Goal: Task Accomplishment & Management: Manage account settings

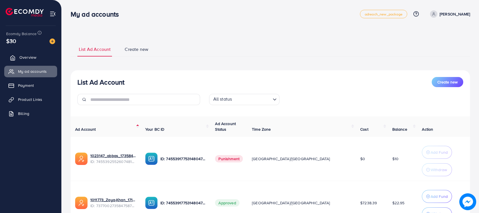
scroll to position [53, 0]
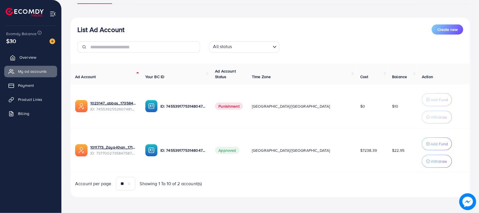
click at [28, 58] on span "Overview" at bounding box center [27, 58] width 17 height 6
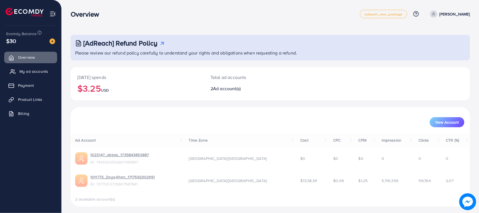
click at [43, 75] on link "My ad accounts" at bounding box center [30, 71] width 53 height 11
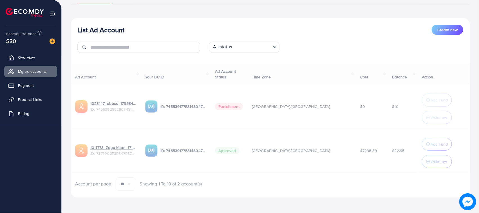
scroll to position [53, 0]
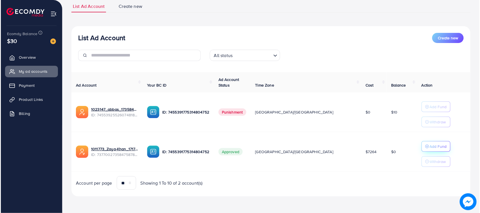
scroll to position [43, 0]
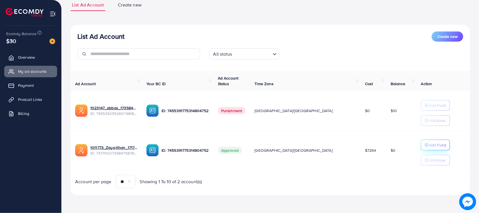
click at [429, 143] on p "Add Fund" at bounding box center [437, 145] width 17 height 7
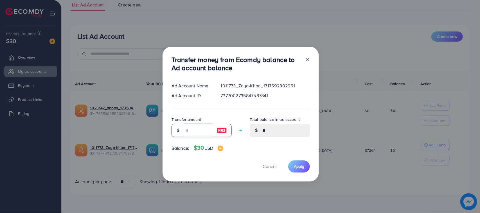
click at [206, 127] on input "number" at bounding box center [199, 131] width 28 height 14
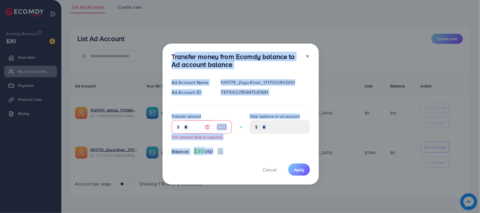
drag, startPoint x: 203, startPoint y: 129, endPoint x: 207, endPoint y: 173, distance: 44.3
click at [207, 173] on div "Transfer money from Ecomdy balance to Ad account balance Ad Account Name 101177…" at bounding box center [241, 115] width 156 height 142
click at [206, 173] on div "Cancel Apply" at bounding box center [241, 170] width 138 height 12
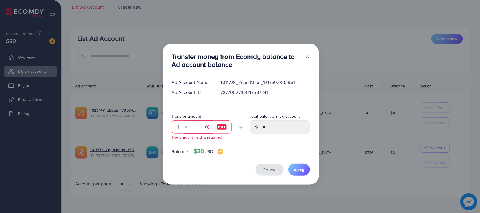
click at [269, 168] on span "Cancel" at bounding box center [270, 170] width 14 height 6
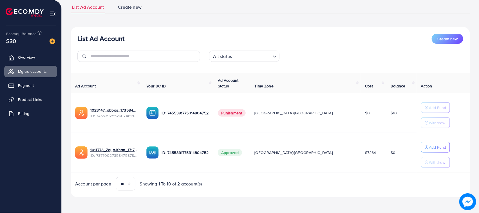
drag, startPoint x: 168, startPoint y: 27, endPoint x: 324, endPoint y: 45, distance: 156.6
click at [324, 45] on div "List Ad Account Create new All status Loading..." at bounding box center [270, 50] width 399 height 33
click at [111, 35] on h3 "List Ad Account" at bounding box center [100, 39] width 47 height 8
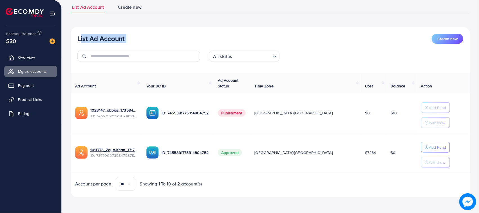
click at [137, 28] on div "List Ad Account Create new All status Loading... Ad Account Your BC ID Ad Accou…" at bounding box center [270, 112] width 399 height 171
drag, startPoint x: 133, startPoint y: 34, endPoint x: 73, endPoint y: 33, distance: 60.0
click at [75, 34] on div "List Ad Account Create new All status Loading..." at bounding box center [270, 50] width 399 height 33
click at [73, 33] on div "List Ad Account Create new All status Loading... Ad Account Your BC ID Ad Accou…" at bounding box center [270, 112] width 399 height 171
drag, startPoint x: 73, startPoint y: 33, endPoint x: 133, endPoint y: 45, distance: 60.9
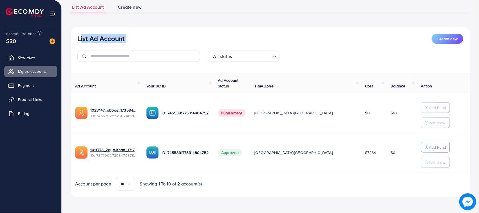
click at [133, 45] on div "List Ad Account Create new All status Loading... Ad Account Your BC ID Ad Accou…" at bounding box center [270, 112] width 399 height 171
click at [132, 43] on div "List Ad Account Create new" at bounding box center [270, 39] width 386 height 10
drag, startPoint x: 132, startPoint y: 43, endPoint x: 75, endPoint y: 9, distance: 66.2
click at [75, 9] on div "List Ad Account Create new List Ad Account Create new All status Loading... Ad …" at bounding box center [270, 99] width 399 height 196
click at [83, 27] on div "List Ad Account Create new All status Loading... Ad Account Your BC ID Ad Accou…" at bounding box center [270, 112] width 399 height 171
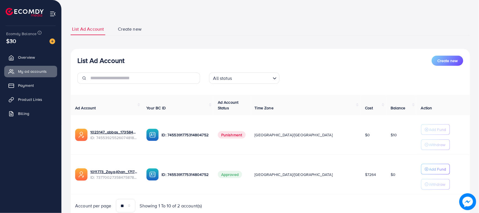
scroll to position [0, 0]
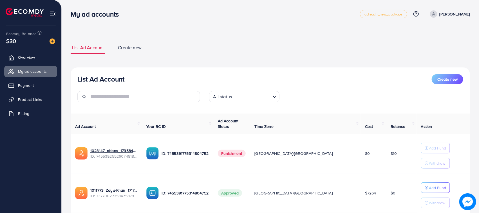
drag, startPoint x: 68, startPoint y: 41, endPoint x: 127, endPoint y: 75, distance: 68.0
click at [127, 75] on div "List Ad Account Create new List Ad Account Create new All status Loading... Ad …" at bounding box center [270, 127] width 417 height 254
click at [127, 75] on div "List Ad Account Create new" at bounding box center [270, 79] width 386 height 10
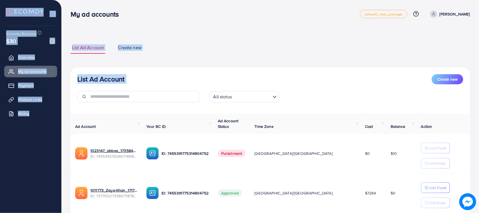
drag, startPoint x: 127, startPoint y: 75, endPoint x: 54, endPoint y: 13, distance: 96.2
click at [54, 13] on div "My ad accounts adreach_new_package Help Center Contact Support Plans and Pricin…" at bounding box center [239, 127] width 479 height 254
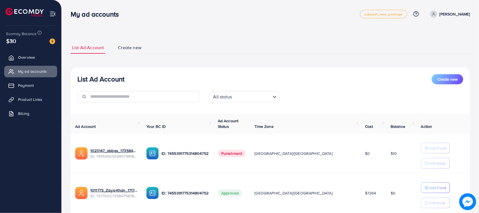
click at [68, 14] on div "My ad accounts" at bounding box center [97, 14] width 62 height 8
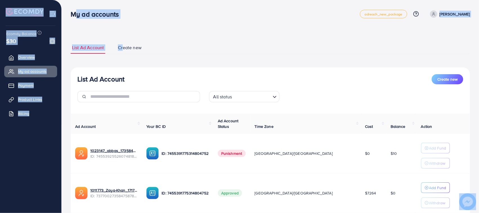
drag, startPoint x: 73, startPoint y: 14, endPoint x: 123, endPoint y: 30, distance: 52.6
click at [123, 30] on div "My ad accounts adreach_new_package Help Center Contact Support Plans and Pricin…" at bounding box center [239, 127] width 479 height 254
click at [141, 49] on span "Create new" at bounding box center [130, 47] width 24 height 6
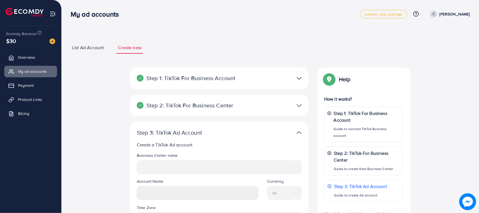
click at [153, 41] on div "List Ad Account Create new Step 1: TikTok For Business Account Connect to TikTo…" at bounding box center [270, 178] width 399 height 287
click at [85, 50] on span "List Ad Account" at bounding box center [88, 47] width 32 height 6
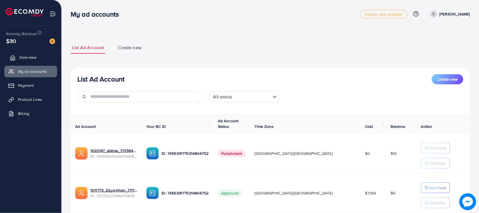
click at [33, 58] on span "Overview" at bounding box center [27, 58] width 17 height 6
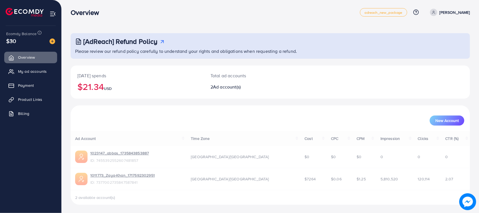
scroll to position [2, 0]
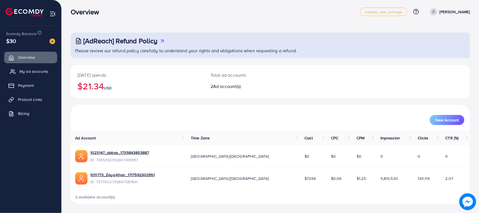
click at [30, 69] on span "My ad accounts" at bounding box center [33, 72] width 29 height 6
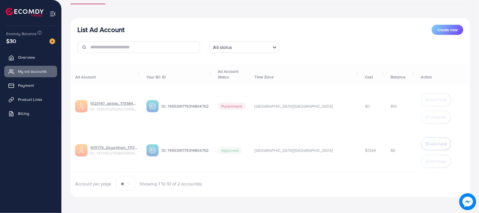
scroll to position [50, 0]
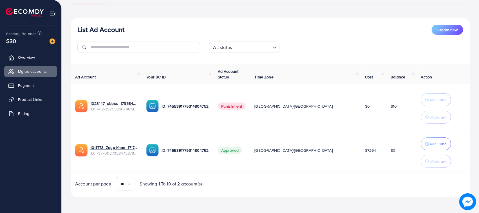
click at [100, 34] on h3 "List Ad Account" at bounding box center [100, 30] width 47 height 8
click at [144, 16] on div "List Ad Account Create new List Ad Account Create new All status Loading... Ad …" at bounding box center [270, 94] width 399 height 205
drag, startPoint x: 176, startPoint y: 35, endPoint x: 161, endPoint y: 17, distance: 23.6
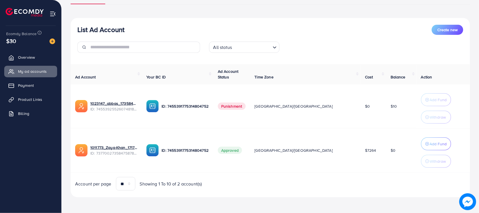
click at [162, 16] on div "List Ad Account Create new List Ad Account Create new All status Loading... Ad …" at bounding box center [270, 94] width 399 height 205
click at [107, 34] on div "List Ad Account Create new" at bounding box center [270, 30] width 386 height 10
click at [92, 32] on h3 "List Ad Account" at bounding box center [100, 30] width 47 height 8
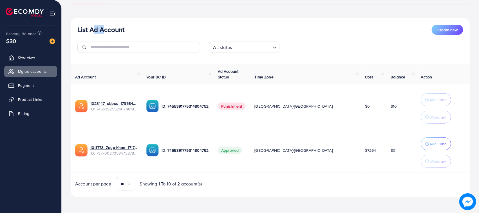
click at [92, 32] on h3 "List Ad Account" at bounding box center [100, 30] width 47 height 8
click at [141, 30] on div "List Ad Account Create new" at bounding box center [270, 30] width 386 height 10
drag, startPoint x: 137, startPoint y: 30, endPoint x: 78, endPoint y: 32, distance: 59.4
click at [78, 32] on div "List Ad Account Create new" at bounding box center [270, 30] width 386 height 10
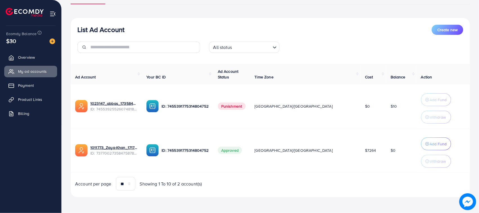
click at [78, 32] on h3 "List Ad Account" at bounding box center [100, 30] width 47 height 8
drag, startPoint x: 78, startPoint y: 32, endPoint x: 123, endPoint y: 33, distance: 45.3
click at [122, 33] on h3 "List Ad Account" at bounding box center [100, 30] width 47 height 8
click at [124, 33] on h3 "List Ad Account" at bounding box center [100, 30] width 47 height 8
drag, startPoint x: 124, startPoint y: 33, endPoint x: 85, endPoint y: 33, distance: 39.4
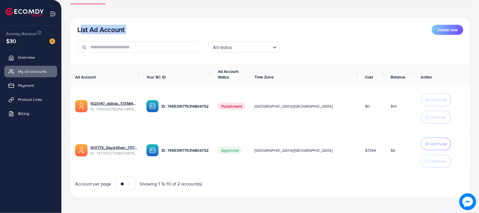
click at [85, 33] on h3 "List Ad Account" at bounding box center [100, 30] width 47 height 8
click at [82, 33] on h3 "List Ad Account" at bounding box center [100, 30] width 47 height 8
drag, startPoint x: 82, startPoint y: 33, endPoint x: 129, endPoint y: 33, distance: 46.4
click at [129, 33] on div "List Ad Account Create new" at bounding box center [270, 30] width 386 height 10
click at [127, 27] on div "List Ad Account Create new" at bounding box center [270, 30] width 386 height 10
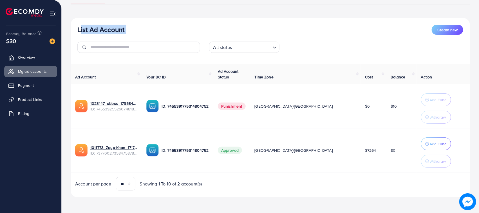
drag, startPoint x: 127, startPoint y: 27, endPoint x: 85, endPoint y: 26, distance: 41.9
click at [85, 26] on div "List Ad Account Create new" at bounding box center [270, 30] width 386 height 10
click at [85, 26] on h3 "List Ad Account" at bounding box center [100, 30] width 47 height 8
drag, startPoint x: 85, startPoint y: 26, endPoint x: 121, endPoint y: 31, distance: 36.9
click at [120, 30] on h3 "List Ad Account" at bounding box center [100, 30] width 47 height 8
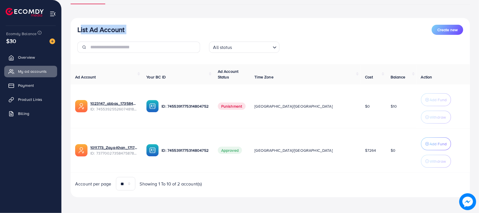
click at [122, 31] on h3 "List Ad Account" at bounding box center [100, 30] width 47 height 8
drag, startPoint x: 132, startPoint y: 33, endPoint x: 79, endPoint y: 32, distance: 53.5
click at [79, 32] on div "List Ad Account Create new" at bounding box center [270, 30] width 386 height 10
click at [71, 28] on div "List Ad Account Create new All status Loading..." at bounding box center [270, 41] width 399 height 33
drag, startPoint x: 71, startPoint y: 28, endPoint x: 109, endPoint y: 29, distance: 38.0
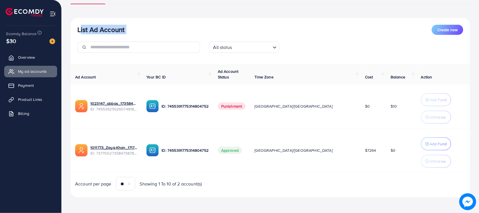
click at [109, 29] on div "List Ad Account Create new All status Loading..." at bounding box center [270, 41] width 399 height 33
click at [109, 29] on h3 "List Ad Account" at bounding box center [100, 30] width 47 height 8
click at [109, 13] on div "List Ad Account Create new List Ad Account Create new All status Loading... Ad …" at bounding box center [270, 94] width 399 height 205
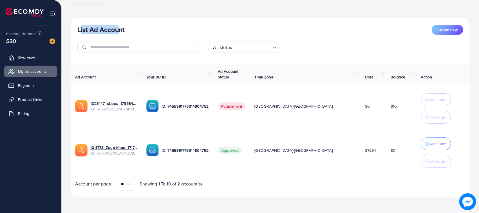
drag, startPoint x: 75, startPoint y: 28, endPoint x: 115, endPoint y: 31, distance: 39.8
click at [115, 31] on div "List Ad Account Create new All status Loading..." at bounding box center [270, 41] width 399 height 33
click at [115, 31] on h3 "List Ad Account" at bounding box center [100, 30] width 47 height 8
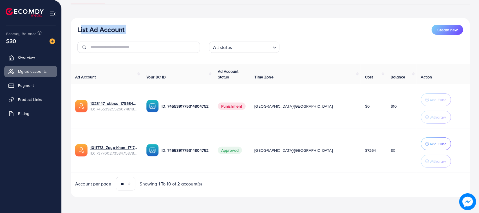
click at [108, 23] on div "List Ad Account Create new All status Loading... Ad Account Your BC ID Ad Accou…" at bounding box center [270, 108] width 399 height 180
drag, startPoint x: 0, startPoint y: 12, endPoint x: 133, endPoint y: 23, distance: 133.2
click at [152, 21] on div "List Ad Account Create new All status Loading... Ad Account Your BC ID Ad Accou…" at bounding box center [270, 108] width 399 height 180
click at [115, 27] on h3 "List Ad Account" at bounding box center [100, 30] width 47 height 8
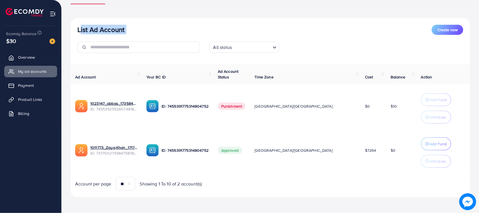
click at [115, 27] on h3 "List Ad Account" at bounding box center [100, 30] width 47 height 8
click at [149, 20] on div "List Ad Account Create new All status Loading... Ad Account Your BC ID Ad Accou…" at bounding box center [270, 108] width 399 height 180
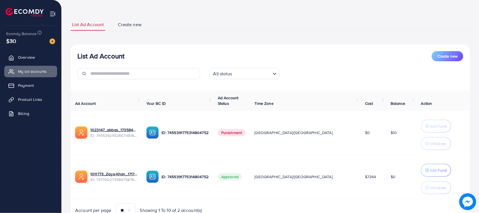
scroll to position [0, 0]
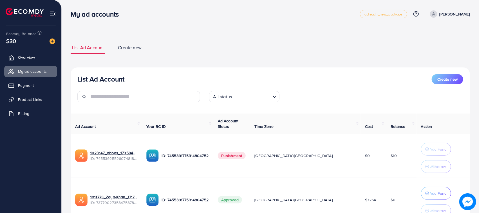
click at [104, 71] on div "List Ad Account Create new All status Loading... Ad Account Your BC ID Ad Accou…" at bounding box center [270, 158] width 399 height 180
click at [88, 65] on div "List Ad Account Create new List Ad Account Create new All status Loading... Ad …" at bounding box center [270, 144] width 399 height 205
click at [71, 16] on h3 "My ad accounts" at bounding box center [97, 14] width 53 height 8
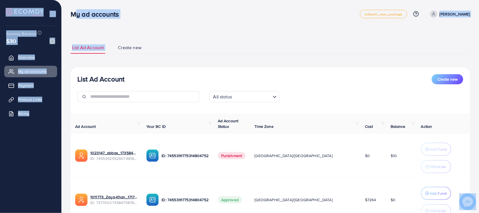
drag, startPoint x: 71, startPoint y: 16, endPoint x: 110, endPoint y: 24, distance: 39.5
click at [110, 24] on div "My ad accounts adreach_new_package Help Center Contact Support Plans and Pricin…" at bounding box center [239, 131] width 479 height 263
click at [109, 25] on div "List Ad Account Create new List Ad Account Create new All status Loading... Ad …" at bounding box center [270, 131] width 417 height 263
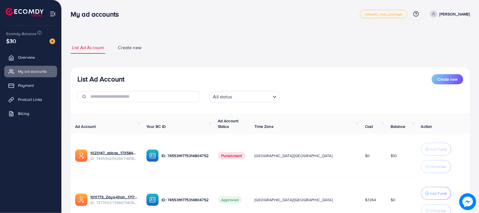
click at [100, 18] on h3 "My ad accounts" at bounding box center [97, 14] width 53 height 8
click at [96, 35] on div "List Ad Account Create new List Ad Account Create new All status Loading... Ad …" at bounding box center [270, 144] width 399 height 219
click at [82, 15] on h3 "My ad accounts" at bounding box center [97, 14] width 53 height 8
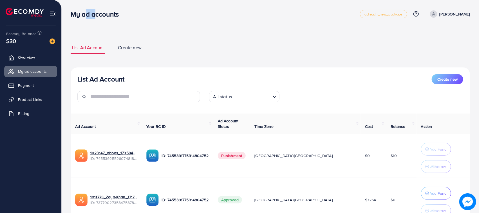
click at [82, 15] on h3 "My ad accounts" at bounding box center [97, 14] width 53 height 8
click at [96, 37] on div "List Ad Account Create new List Ad Account Create new All status Loading... Ad …" at bounding box center [270, 144] width 399 height 219
click at [92, 14] on h3 "My ad accounts" at bounding box center [97, 14] width 53 height 8
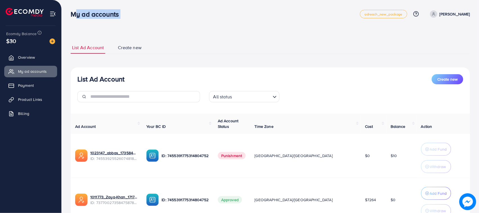
click at [92, 14] on h3 "My ad accounts" at bounding box center [97, 14] width 53 height 8
click at [112, 45] on li "List Ad Account" at bounding box center [94, 48] width 46 height 12
click at [95, 15] on h3 "My ad accounts" at bounding box center [97, 14] width 53 height 8
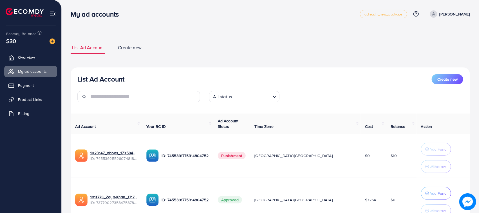
click at [102, 36] on div "List Ad Account Create new List Ad Account Create new All status Loading... Ad …" at bounding box center [270, 144] width 399 height 219
click at [77, 13] on h3 "My ad accounts" at bounding box center [97, 14] width 53 height 8
click at [113, 45] on li "List Ad Account" at bounding box center [94, 48] width 46 height 12
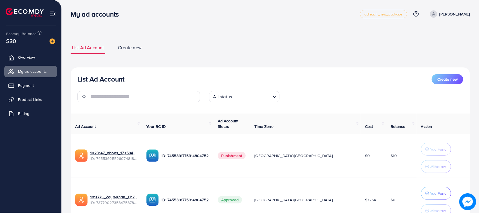
drag, startPoint x: 102, startPoint y: 15, endPoint x: 113, endPoint y: 21, distance: 12.5
click at [108, 17] on h3 "My ad accounts" at bounding box center [97, 14] width 53 height 8
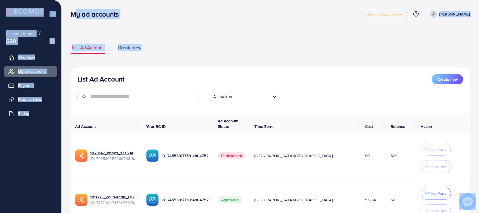
drag, startPoint x: 146, startPoint y: 49, endPoint x: 73, endPoint y: 11, distance: 82.7
click at [73, 11] on div "My ad accounts adreach_new_package Help Center Contact Support Plans and Pricin…" at bounding box center [239, 131] width 479 height 263
click at [73, 11] on h3 "My ad accounts" at bounding box center [97, 14] width 53 height 8
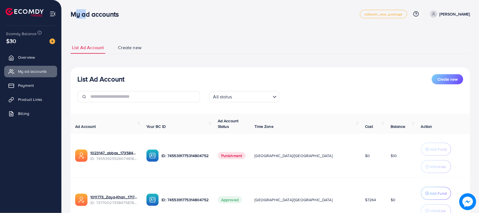
click at [73, 11] on h3 "My ad accounts" at bounding box center [97, 14] width 53 height 8
click at [78, 28] on div "List Ad Account Create new List Ad Account Create new All status Loading... Ad …" at bounding box center [270, 131] width 417 height 263
click at [76, 17] on h3 "My ad accounts" at bounding box center [97, 14] width 53 height 8
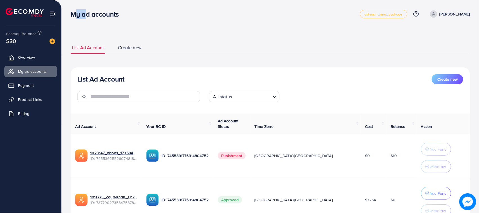
click at [76, 17] on h3 "My ad accounts" at bounding box center [97, 14] width 53 height 8
click at [111, 36] on div "List Ad Account Create new List Ad Account Create new All status Loading... Ad …" at bounding box center [270, 144] width 399 height 219
drag, startPoint x: 66, startPoint y: 45, endPoint x: 143, endPoint y: 44, distance: 76.5
click at [143, 44] on div "List Ad Account Create new List Ad Account Create new All status Loading... Ad …" at bounding box center [270, 131] width 417 height 263
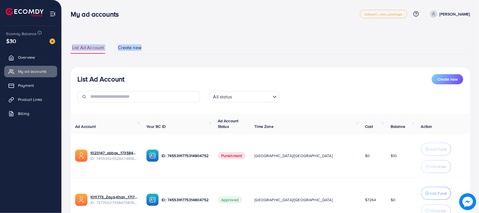
click at [149, 48] on li "Create new" at bounding box center [135, 48] width 38 height 12
drag, startPoint x: 149, startPoint y: 48, endPoint x: 72, endPoint y: 48, distance: 76.2
click at [72, 48] on ul "List Ad Account Create new" at bounding box center [270, 48] width 399 height 12
click at [70, 45] on div "List Ad Account Create new List Ad Account Create new All status Loading... Ad …" at bounding box center [270, 131] width 417 height 263
drag, startPoint x: 70, startPoint y: 45, endPoint x: 146, endPoint y: 46, distance: 76.0
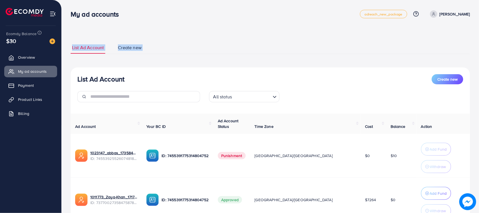
click at [146, 46] on div "List Ad Account Create new List Ad Account Create new All status Loading... Ad …" at bounding box center [270, 131] width 417 height 263
click at [146, 46] on li "Create new" at bounding box center [135, 48] width 38 height 12
drag, startPoint x: 146, startPoint y: 46, endPoint x: 72, endPoint y: 43, distance: 73.5
click at [72, 43] on ul "List Ad Account Create new" at bounding box center [270, 48] width 399 height 12
click at [72, 43] on link "List Ad Account" at bounding box center [88, 48] width 35 height 12
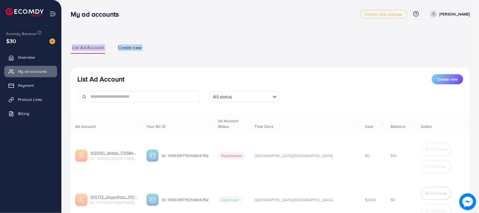
drag, startPoint x: 72, startPoint y: 43, endPoint x: 96, endPoint y: 43, distance: 23.9
click at [96, 44] on link "List Ad Account" at bounding box center [88, 48] width 35 height 12
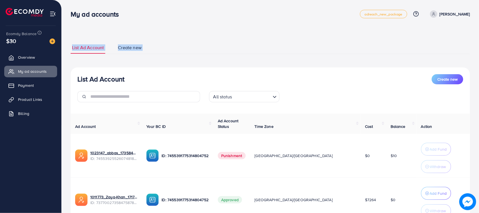
click at [93, 31] on div "List Ad Account Create new List Ad Account Create new All status Loading... Ad …" at bounding box center [270, 131] width 417 height 263
drag, startPoint x: 68, startPoint y: 46, endPoint x: 154, endPoint y: 53, distance: 86.1
click at [145, 46] on div "List Ad Account Create new List Ad Account Create new All status Loading... Ad …" at bounding box center [270, 131] width 417 height 263
click at [155, 53] on ul "List Ad Account Create new" at bounding box center [270, 48] width 399 height 12
drag, startPoint x: 151, startPoint y: 50, endPoint x: 72, endPoint y: 49, distance: 78.8
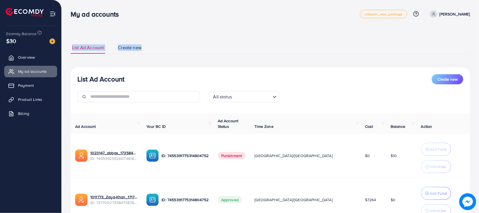
click at [72, 49] on ul "List Ad Account Create new" at bounding box center [270, 48] width 399 height 12
click at [71, 37] on div "List Ad Account Create new List Ad Account Create new All status Loading... Ad …" at bounding box center [270, 144] width 399 height 219
drag, startPoint x: 69, startPoint y: 17, endPoint x: 116, endPoint y: 18, distance: 46.4
click at [116, 18] on div "My ad accounts" at bounding box center [97, 14] width 62 height 8
click at [116, 18] on h3 "My ad accounts" at bounding box center [97, 14] width 53 height 8
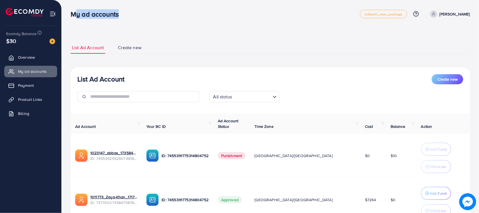
click at [116, 18] on h3 "My ad accounts" at bounding box center [97, 14] width 53 height 8
click at [113, 24] on div "List Ad Account Create new List Ad Account Create new All status Loading... Ad …" at bounding box center [270, 131] width 417 height 263
click at [84, 19] on div "My ad accounts adreach_new_package Help Center Contact Support Plans and Pricin…" at bounding box center [270, 14] width 399 height 16
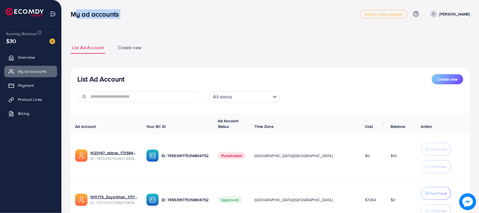
click at [84, 19] on div "My ad accounts adreach_new_package Help Center Contact Support Plans and Pricin…" at bounding box center [270, 14] width 399 height 16
click at [89, 28] on div "List Ad Account Create new List Ad Account Create new All status Loading... Ad …" at bounding box center [270, 131] width 417 height 263
drag, startPoint x: 72, startPoint y: 14, endPoint x: 120, endPoint y: 15, distance: 48.1
click at [120, 15] on h3 "My ad accounts" at bounding box center [97, 14] width 53 height 8
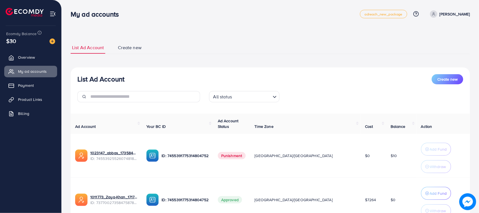
click at [120, 15] on h3 "My ad accounts" at bounding box center [97, 14] width 53 height 8
click at [117, 27] on div "List Ad Account Create new List Ad Account Create new All status Loading... Ad …" at bounding box center [270, 131] width 417 height 263
drag, startPoint x: 40, startPoint y: 59, endPoint x: 205, endPoint y: 47, distance: 165.0
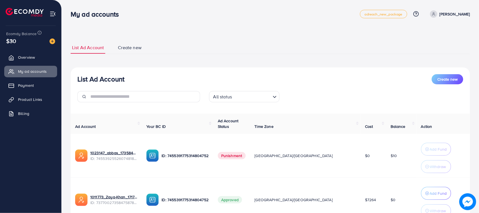
click at [254, 51] on ul "List Ad Account Create new" at bounding box center [270, 48] width 399 height 12
click at [100, 19] on div "My ad accounts adreach_new_package Help Center Contact Support Plans and Pricin…" at bounding box center [270, 14] width 399 height 16
click at [149, 25] on div "List Ad Account Create new List Ad Account Create new All status Loading... Ad …" at bounding box center [270, 131] width 417 height 263
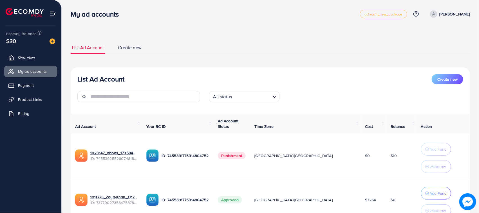
click at [85, 16] on h3 "My ad accounts" at bounding box center [97, 14] width 53 height 8
click at [102, 30] on div "List Ad Account Create new List Ad Account Create new All status Loading... Ad …" at bounding box center [270, 131] width 417 height 263
drag, startPoint x: 150, startPoint y: 47, endPoint x: 71, endPoint y: 47, distance: 78.8
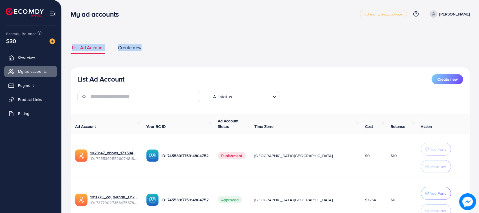
click at [71, 47] on ul "List Ad Account Create new" at bounding box center [270, 48] width 399 height 12
click at [82, 15] on h3 "My ad accounts" at bounding box center [97, 14] width 53 height 8
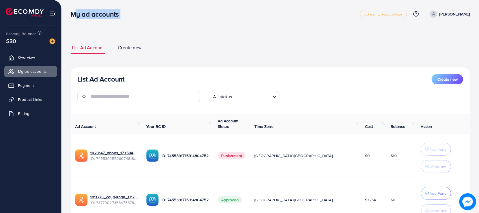
click at [82, 15] on h3 "My ad accounts" at bounding box center [97, 14] width 53 height 8
click at [96, 33] on div "List Ad Account Create new List Ad Account Create new All status Loading... Ad …" at bounding box center [270, 131] width 417 height 263
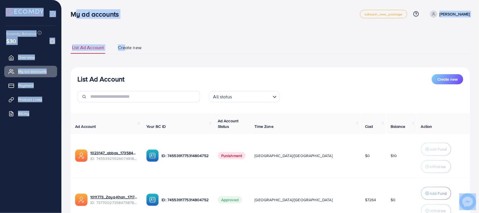
drag, startPoint x: 73, startPoint y: 15, endPoint x: 124, endPoint y: 24, distance: 52.6
click at [124, 24] on div "My ad accounts adreach_new_package Help Center Contact Support Plans and Pricin…" at bounding box center [239, 131] width 479 height 263
click at [124, 24] on div "List Ad Account Create new List Ad Account Create new All status Loading... Ad …" at bounding box center [270, 131] width 417 height 263
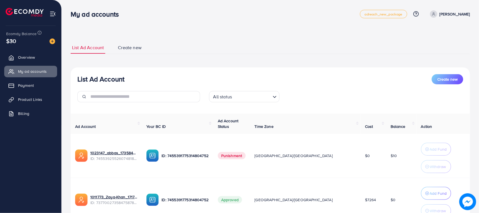
click at [107, 17] on h3 "My ad accounts" at bounding box center [97, 14] width 53 height 8
click at [106, 30] on div "List Ad Account Create new List Ad Account Create new All status Loading... Ad …" at bounding box center [270, 131] width 417 height 263
drag, startPoint x: 146, startPoint y: 48, endPoint x: 66, endPoint y: 48, distance: 79.9
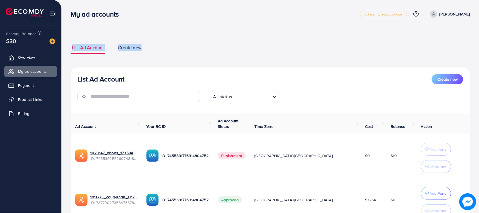
click at [66, 48] on div "List Ad Account Create new List Ad Account Create new All status Loading... Ad …" at bounding box center [270, 131] width 417 height 263
click at [79, 23] on nav "My ad accounts adreach_new_package Help Center Contact Support Plans and Pricin…" at bounding box center [270, 14] width 399 height 20
click at [81, 13] on h3 "My ad accounts" at bounding box center [97, 14] width 53 height 8
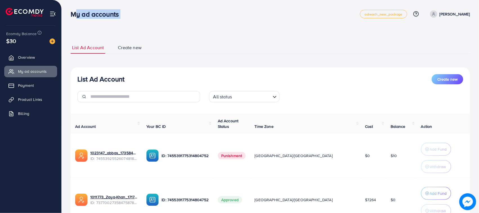
drag, startPoint x: 81, startPoint y: 13, endPoint x: 105, endPoint y: 29, distance: 28.7
click at [81, 13] on h3 "My ad accounts" at bounding box center [97, 14] width 53 height 8
click at [105, 29] on div "List Ad Account Create new List Ad Account Create new All status Loading... Ad …" at bounding box center [270, 131] width 417 height 263
drag, startPoint x: 15, startPoint y: 6, endPoint x: 161, endPoint y: 39, distance: 149.5
click at [161, 39] on div "List Ad Account Create new List Ad Account Create new All status Loading... Ad …" at bounding box center [270, 144] width 399 height 219
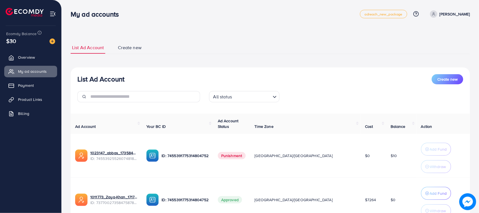
click at [81, 13] on h3 "My ad accounts" at bounding box center [97, 14] width 53 height 8
click at [103, 31] on div "List Ad Account Create new List Ad Account Create new All status Loading... Ad …" at bounding box center [270, 131] width 417 height 263
drag, startPoint x: 148, startPoint y: 51, endPoint x: 69, endPoint y: 45, distance: 79.5
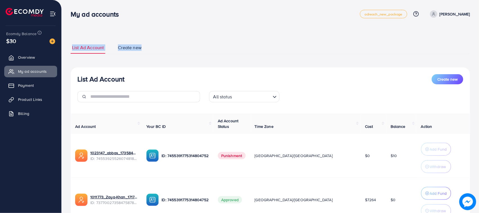
click at [69, 45] on div "List Ad Account Create new List Ad Account Create new All status Loading... Ad …" at bounding box center [270, 131] width 417 height 263
click at [78, 10] on h3 "My ad accounts" at bounding box center [97, 14] width 53 height 8
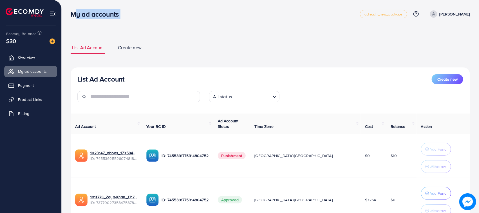
click at [78, 10] on h3 "My ad accounts" at bounding box center [97, 14] width 53 height 8
click at [91, 23] on nav "My ad accounts adreach_new_package Help Center Contact Support Plans and Pricin…" at bounding box center [270, 14] width 399 height 20
click at [93, 37] on div "List Ad Account Create new List Ad Account Create new All status Loading... Ad …" at bounding box center [270, 144] width 399 height 219
click at [92, 23] on nav "My ad accounts adreach_new_package Help Center Contact Support Plans and Pricin…" at bounding box center [270, 14] width 399 height 20
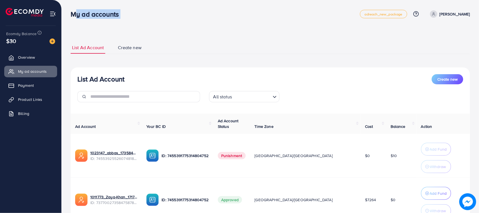
click at [92, 23] on nav "My ad accounts adreach_new_package Help Center Contact Support Plans and Pricin…" at bounding box center [270, 14] width 399 height 20
click at [115, 15] on h3 "My ad accounts" at bounding box center [97, 14] width 53 height 8
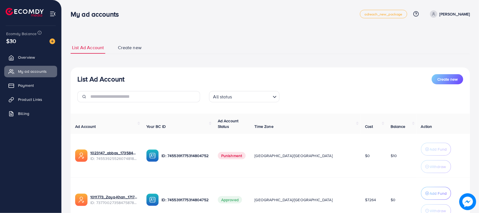
click at [131, 34] on div "List Ad Account Create new List Ad Account Create new All status Loading... Ad …" at bounding box center [270, 131] width 417 height 263
drag, startPoint x: 154, startPoint y: 53, endPoint x: 69, endPoint y: 52, distance: 85.0
click at [69, 52] on div "List Ad Account Create new List Ad Account Create new All status Loading... Ad …" at bounding box center [270, 131] width 417 height 263
click at [79, 23] on nav "My ad accounts adreach_new_package Help Center Contact Support Plans and Pricin…" at bounding box center [270, 14] width 399 height 20
drag, startPoint x: 117, startPoint y: 19, endPoint x: 73, endPoint y: 20, distance: 44.2
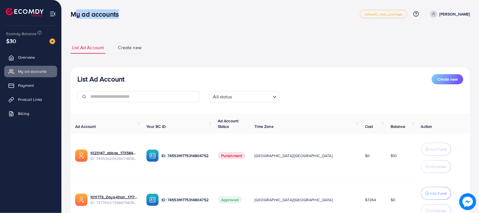
click at [73, 20] on div "My ad accounts adreach_new_package Help Center Contact Support Plans and Pricin…" at bounding box center [270, 14] width 399 height 16
click at [81, 18] on h3 "My ad accounts" at bounding box center [97, 14] width 53 height 8
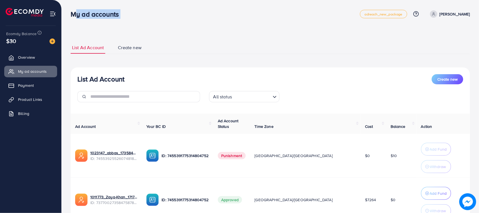
click at [132, 14] on div "My ad accounts" at bounding box center [215, 14] width 289 height 8
drag, startPoint x: 0, startPoint y: 44, endPoint x: 312, endPoint y: 3, distance: 314.9
click at [307, 6] on nav "My ad accounts adreach_new_package Help Center Contact Support Plans and Pricin…" at bounding box center [270, 14] width 399 height 20
drag, startPoint x: 316, startPoint y: 1, endPoint x: 203, endPoint y: 43, distance: 120.2
click at [203, 43] on ul "List Ad Account Create new" at bounding box center [270, 48] width 399 height 12
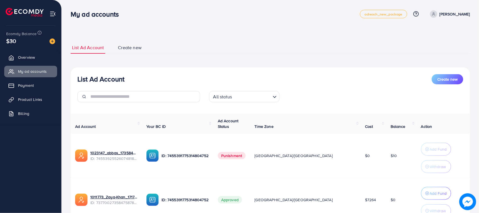
click at [71, 18] on h3 "My ad accounts" at bounding box center [97, 14] width 53 height 8
click at [83, 29] on div "List Ad Account Create new List Ad Account Create new All status Loading... Ad …" at bounding box center [270, 131] width 417 height 263
drag, startPoint x: 71, startPoint y: 16, endPoint x: 130, endPoint y: 18, distance: 58.6
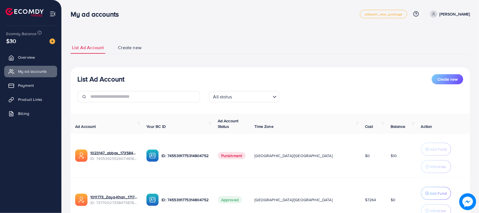
click at [130, 18] on div "My ad accounts adreach_new_package Help Center Contact Support Plans and Pricin…" at bounding box center [270, 14] width 399 height 16
click at [130, 39] on div "List Ad Account Create new List Ad Account Create new All status Loading... Ad …" at bounding box center [270, 144] width 399 height 219
drag, startPoint x: 158, startPoint y: 52, endPoint x: 72, endPoint y: 52, distance: 85.3
click at [72, 52] on ul "List Ad Account Create new" at bounding box center [270, 48] width 399 height 12
click at [78, 18] on h3 "My ad accounts" at bounding box center [97, 14] width 53 height 8
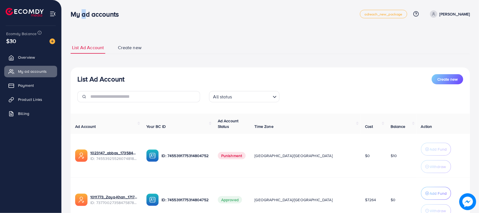
click at [79, 17] on h3 "My ad accounts" at bounding box center [97, 14] width 53 height 8
click at [116, 33] on div "List Ad Account Create new List Ad Account Create new All status Loading... Ad …" at bounding box center [270, 131] width 417 height 263
